Goal: Navigation & Orientation: Find specific page/section

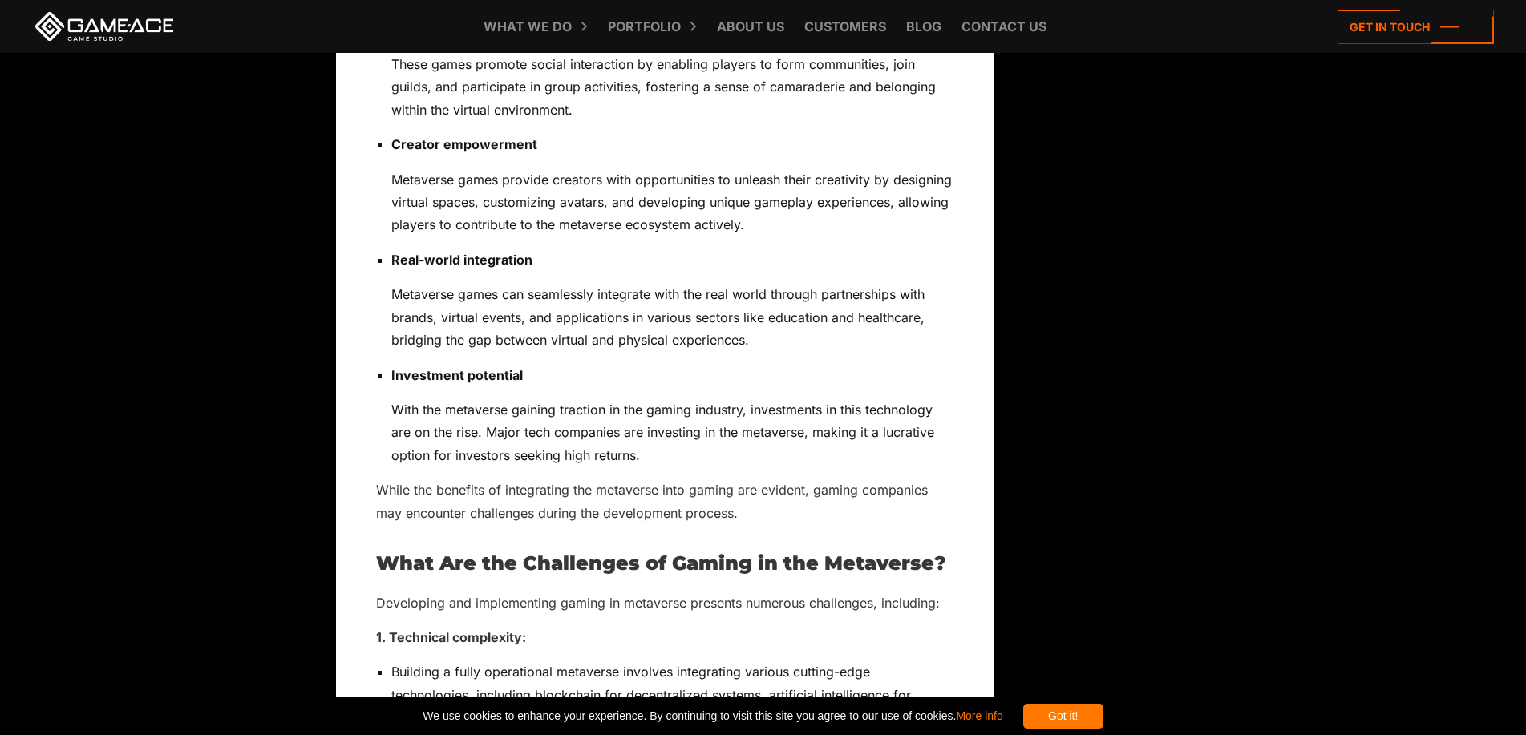
scroll to position [9139, 0]
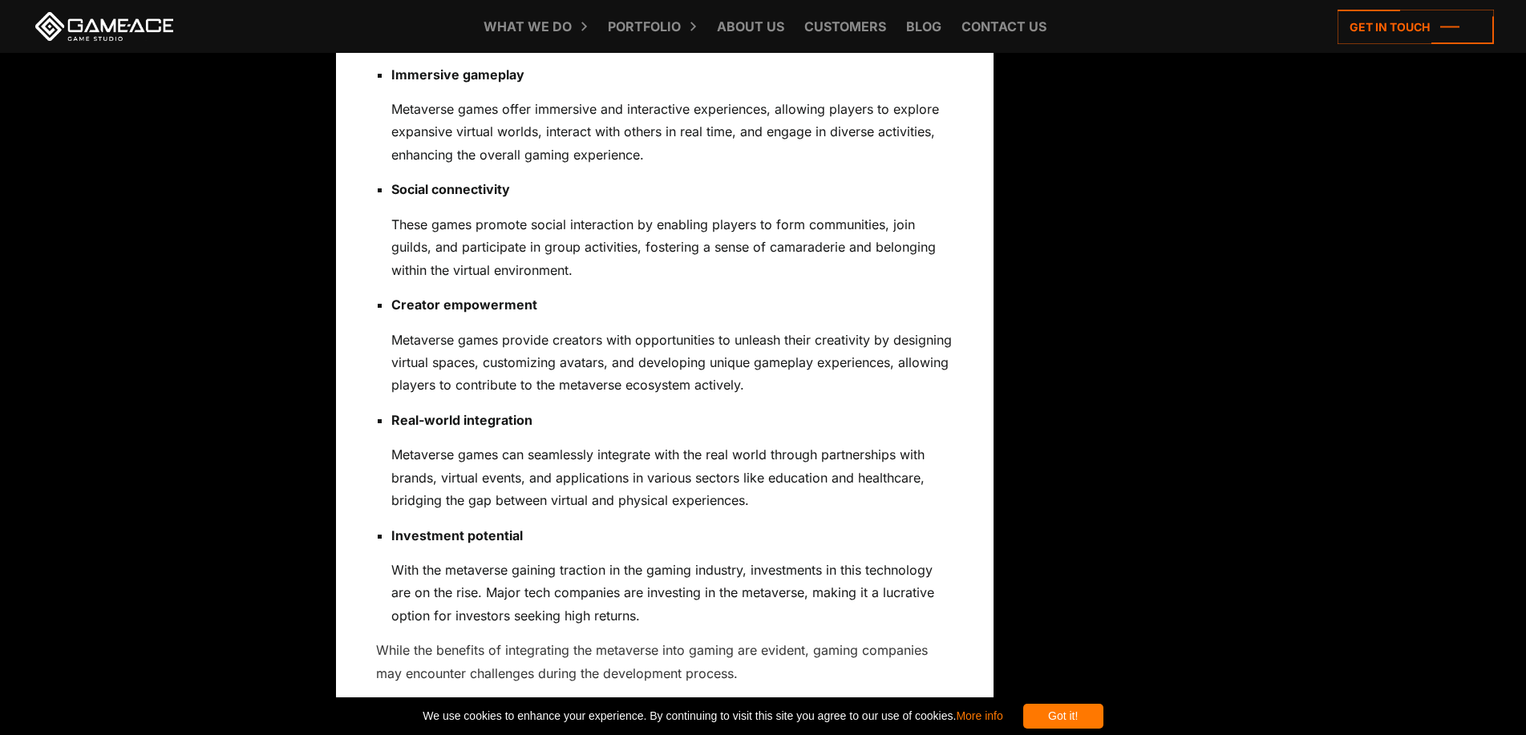
click at [0, 0] on icon at bounding box center [0, 0] width 0 height 0
